Goal: Find specific page/section: Find specific page/section

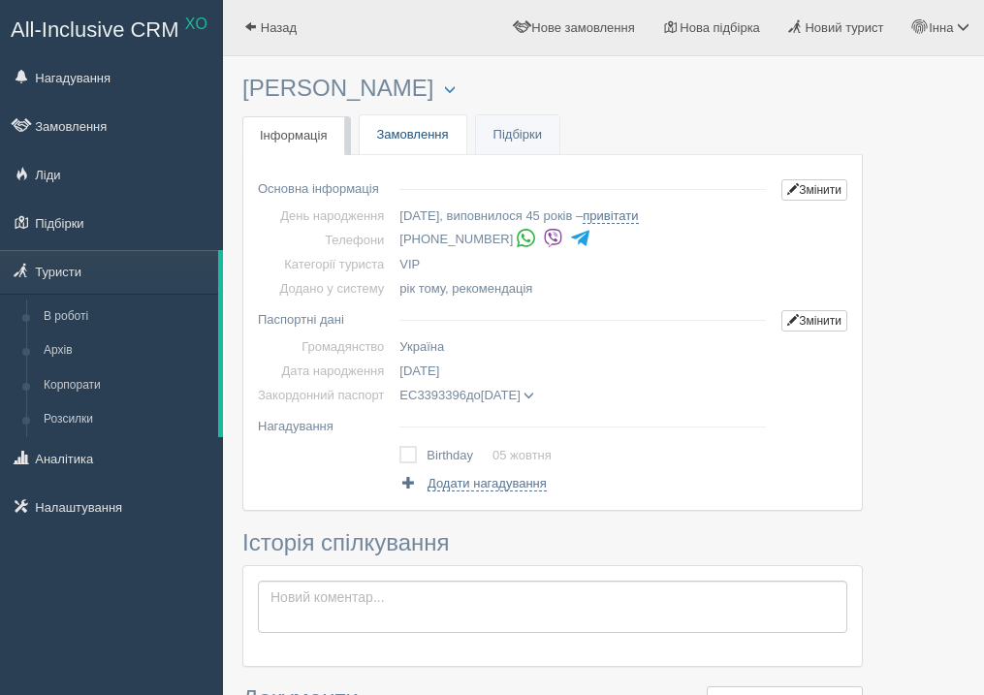
click at [408, 136] on link "Замовлення" at bounding box center [413, 135] width 107 height 40
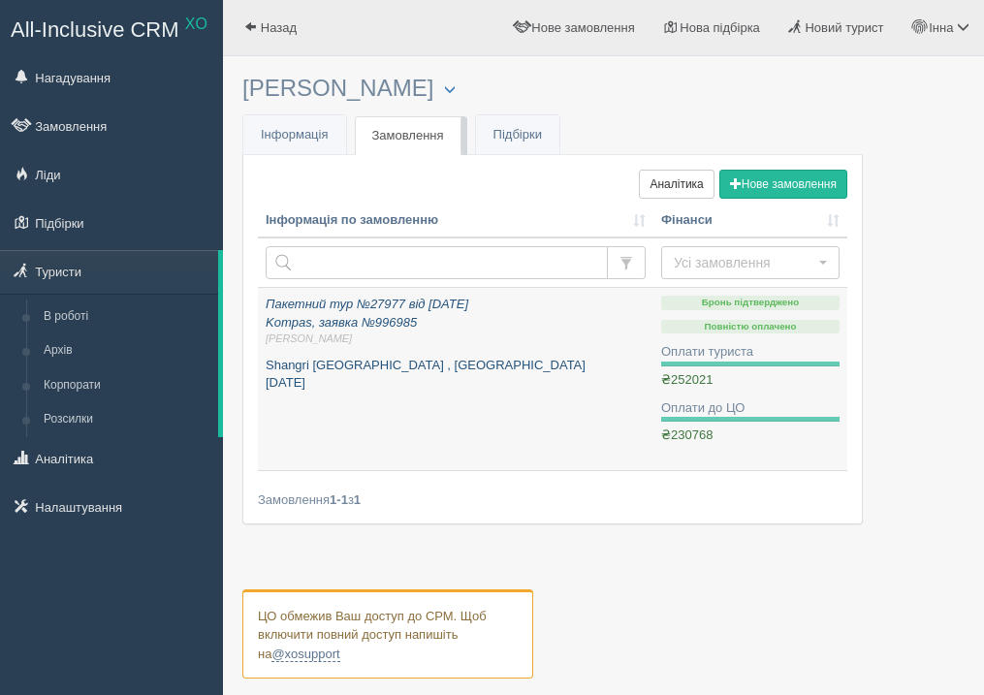
click at [434, 409] on link "Пакетний тур №27977 від 22.11.2023 Kompas, заявка №996985 Інна Л. Shangri La Ha…" at bounding box center [456, 379] width 396 height 182
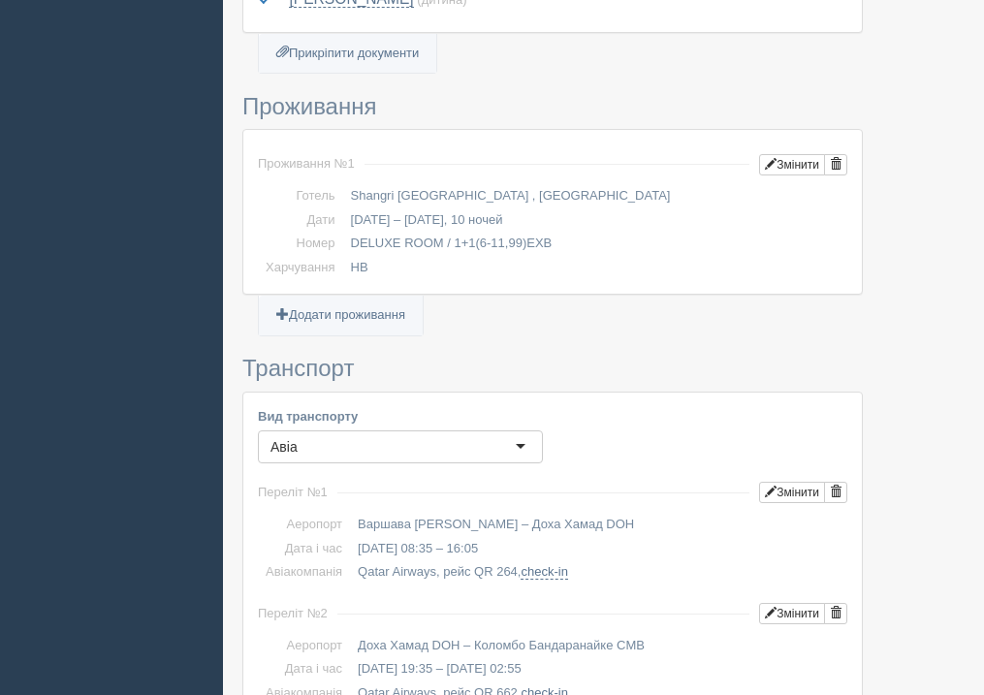
scroll to position [582, 0]
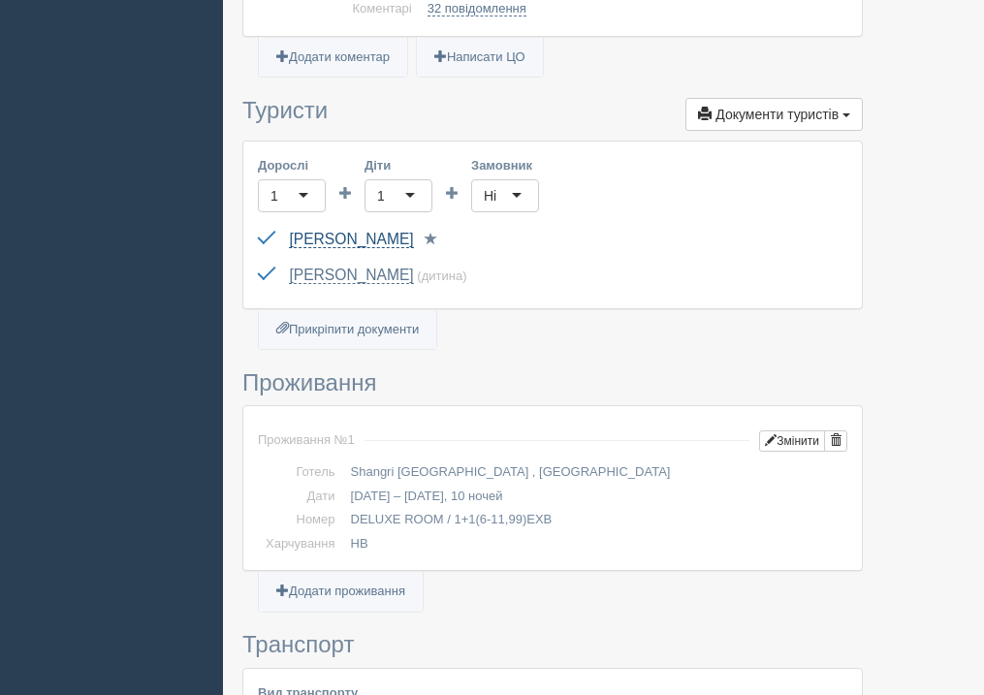
click at [324, 232] on link "[PERSON_NAME]" at bounding box center [351, 239] width 124 height 17
